Goal: Information Seeking & Learning: Learn about a topic

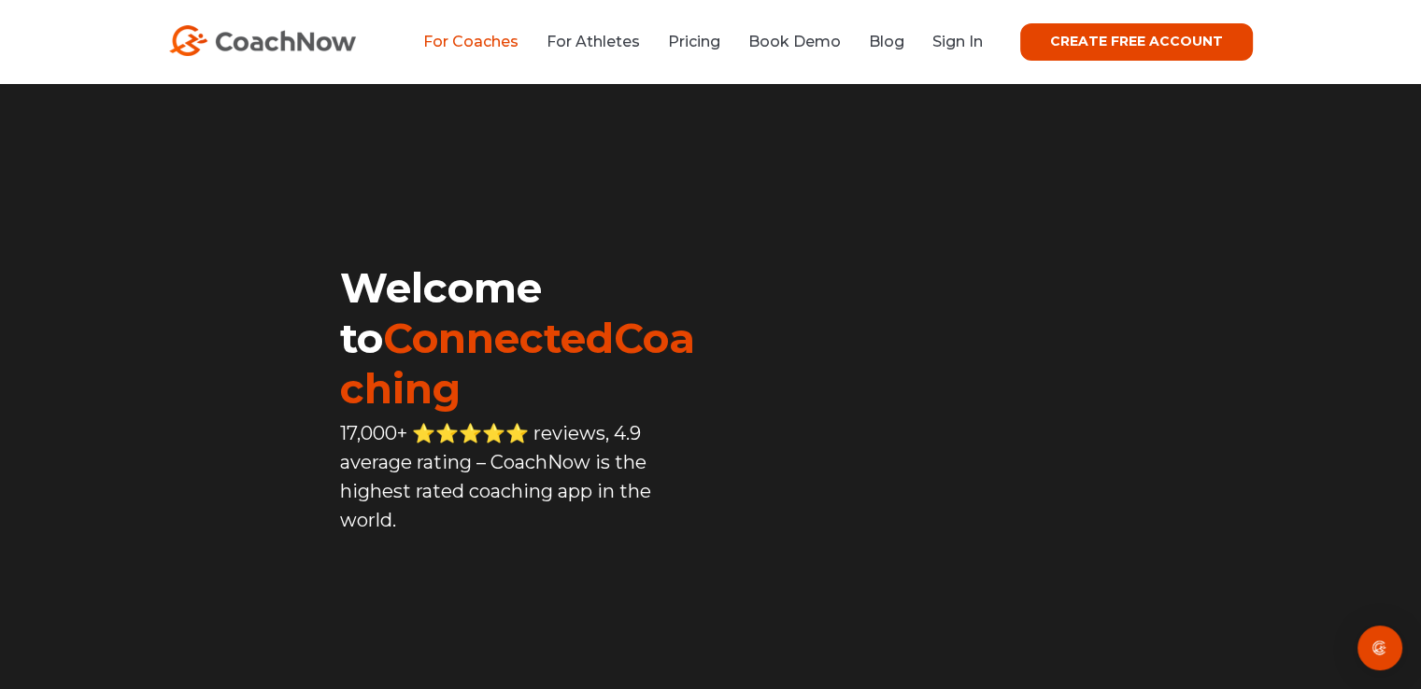
click at [494, 33] on link "For Coaches" at bounding box center [470, 42] width 95 height 18
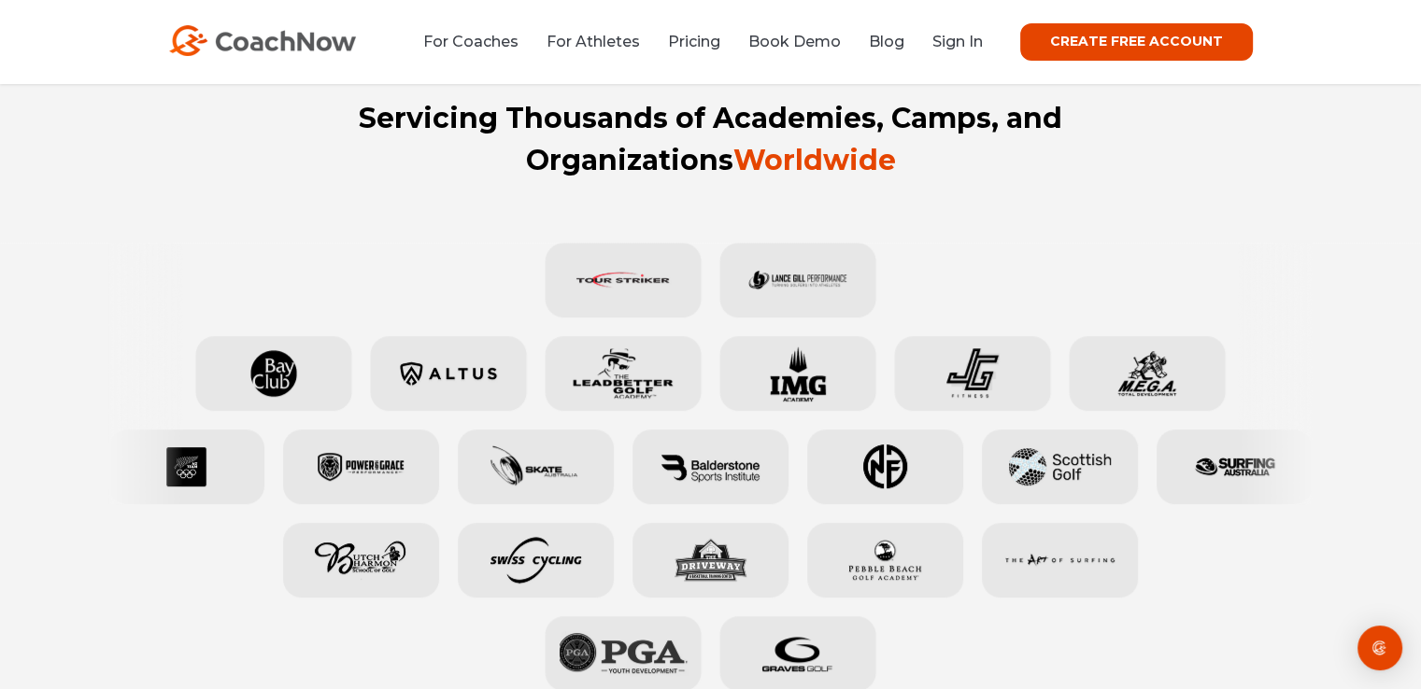
scroll to position [934, 0]
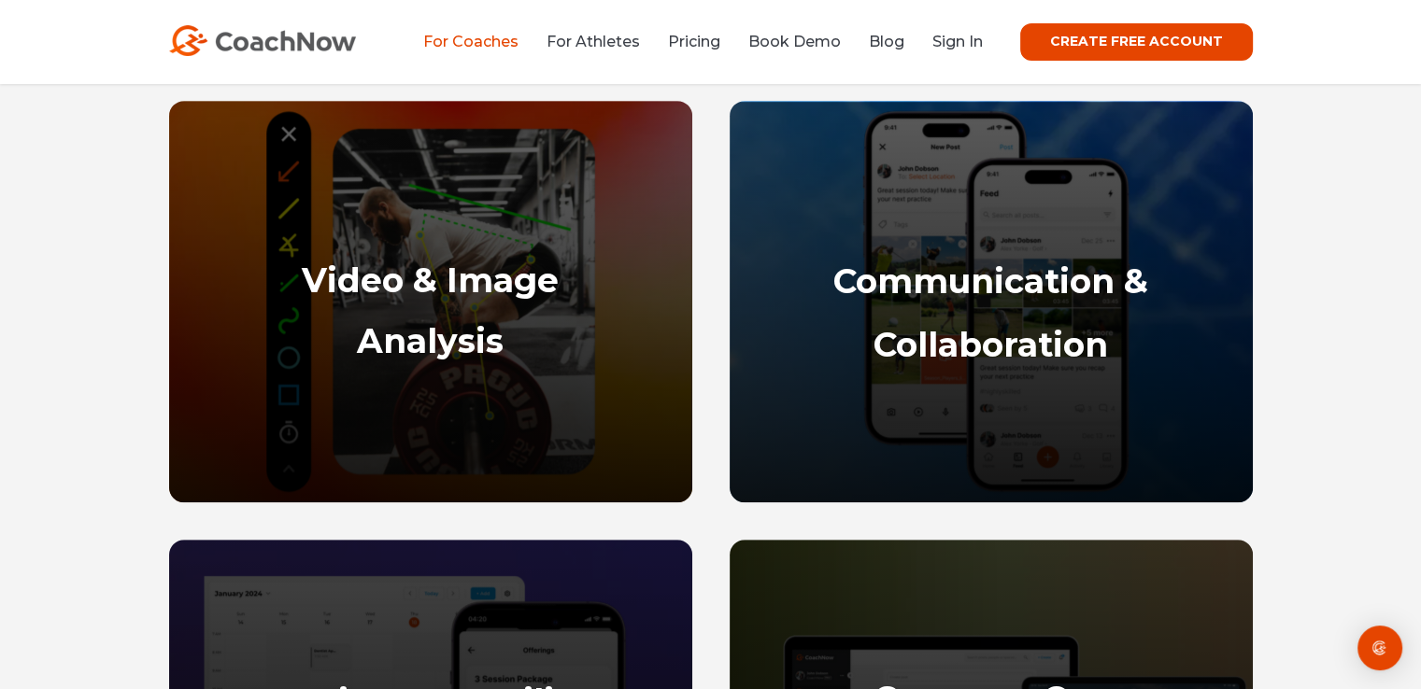
scroll to position [934, 0]
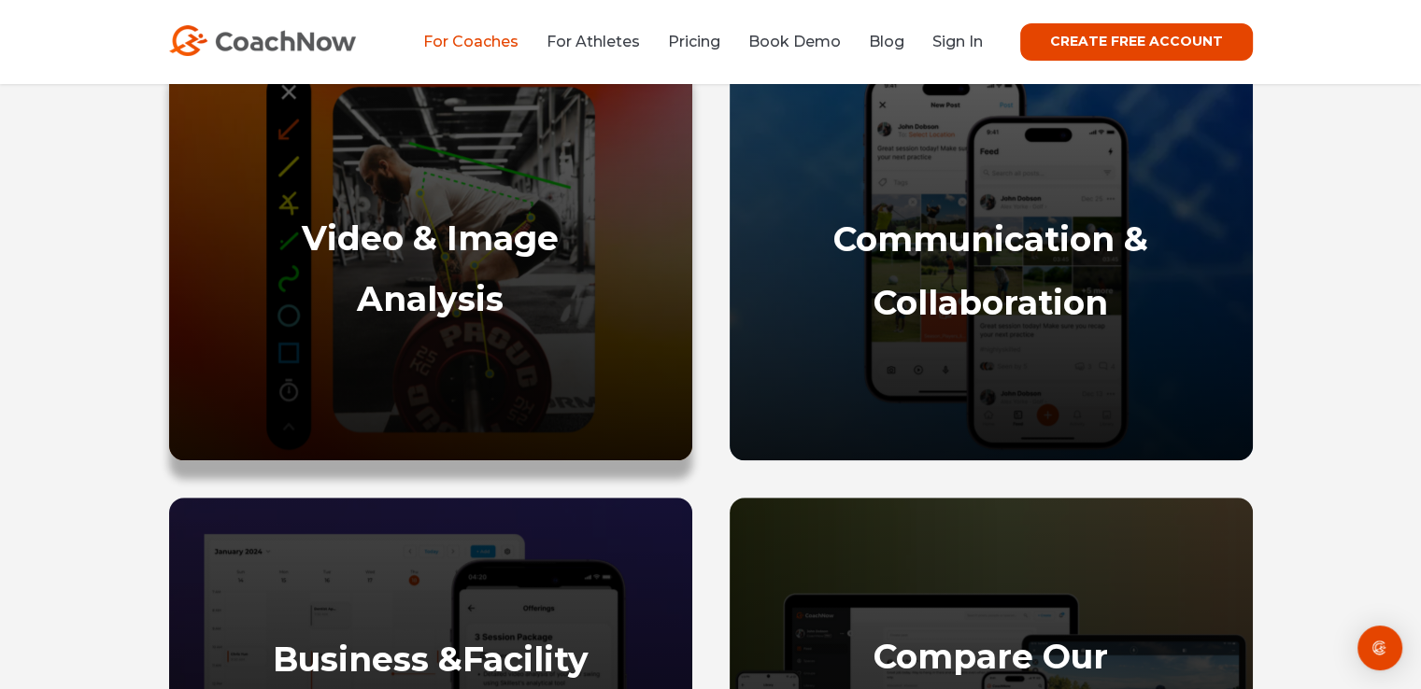
click at [465, 233] on strong "Video & Image" at bounding box center [430, 238] width 257 height 41
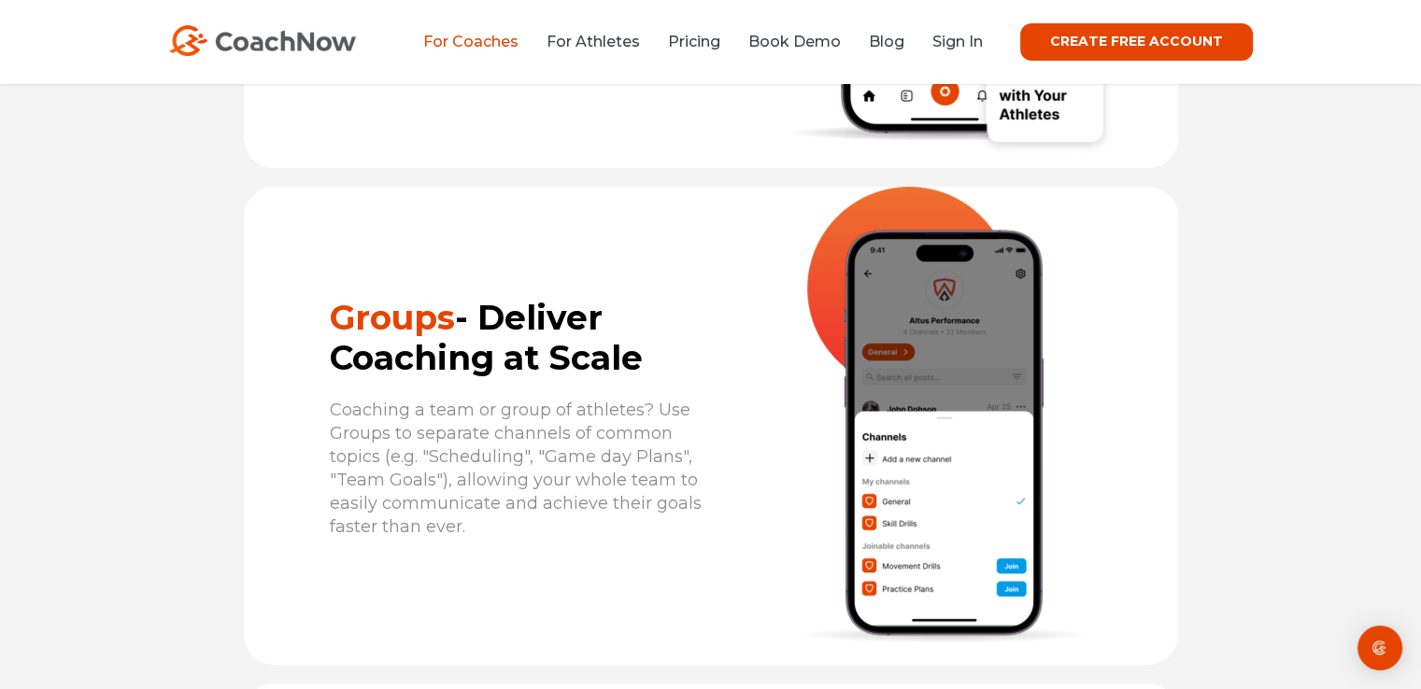
scroll to position [7673, 0]
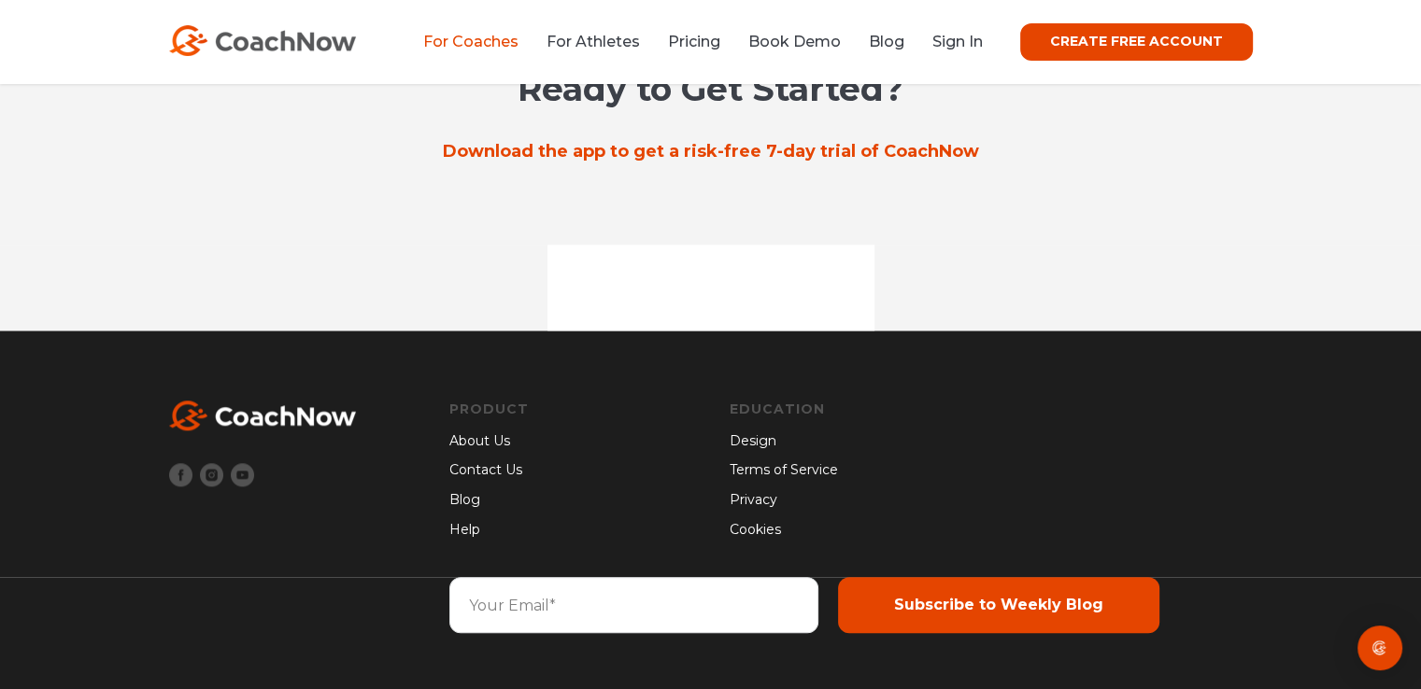
scroll to position [15986, 0]
click at [609, 40] on link "For Athletes" at bounding box center [593, 42] width 93 height 18
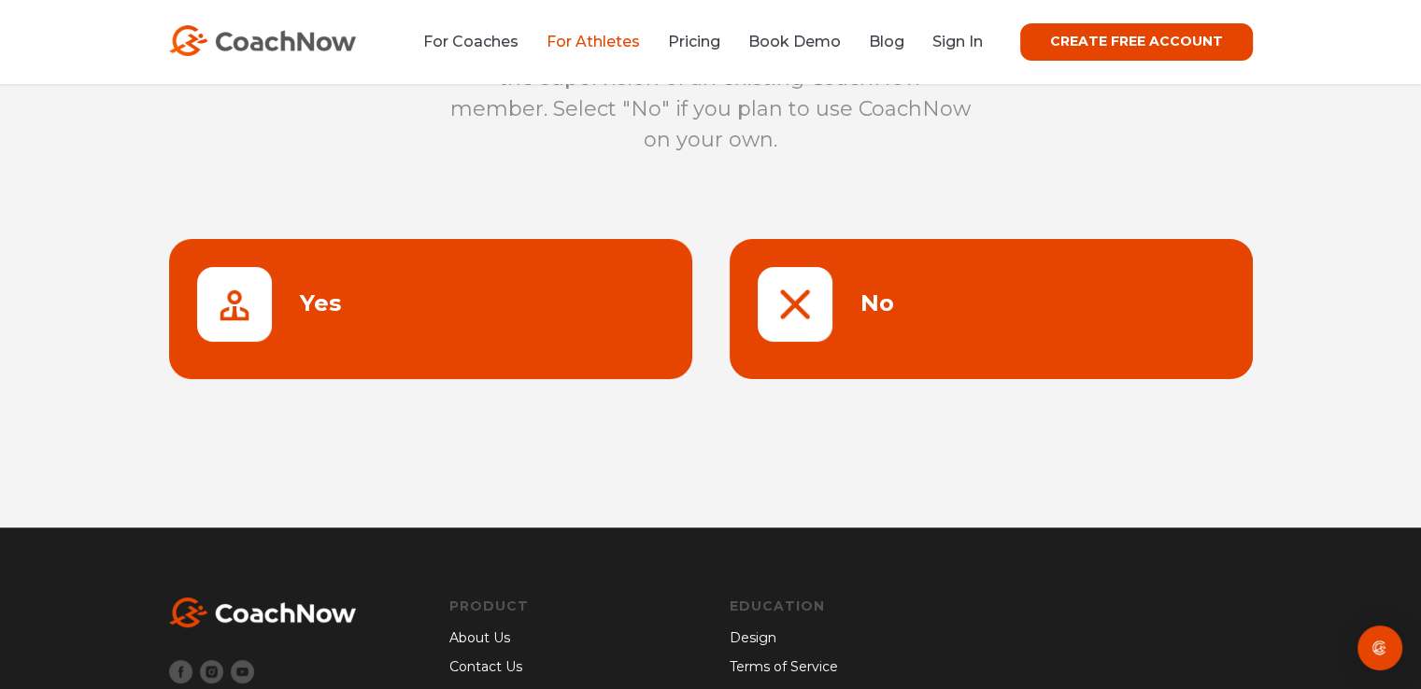
scroll to position [93, 0]
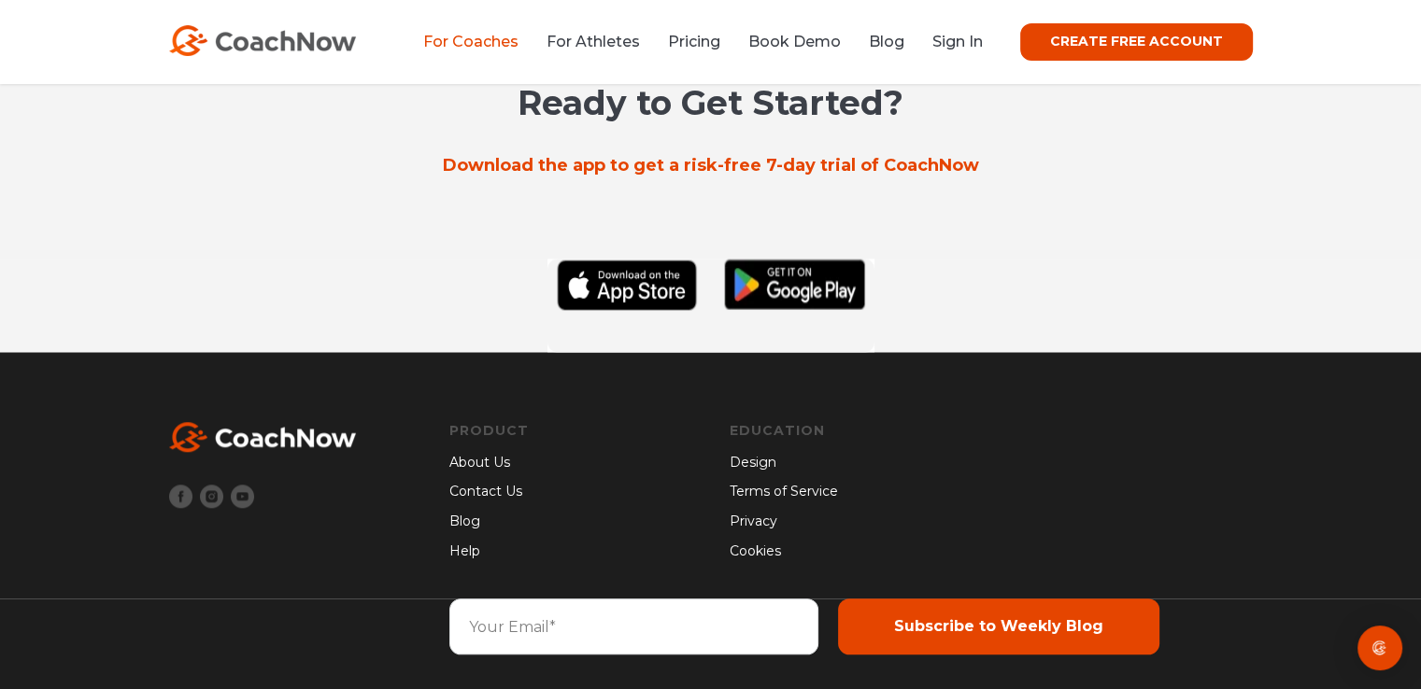
scroll to position [15983, 0]
